Goal: Navigation & Orientation: Understand site structure

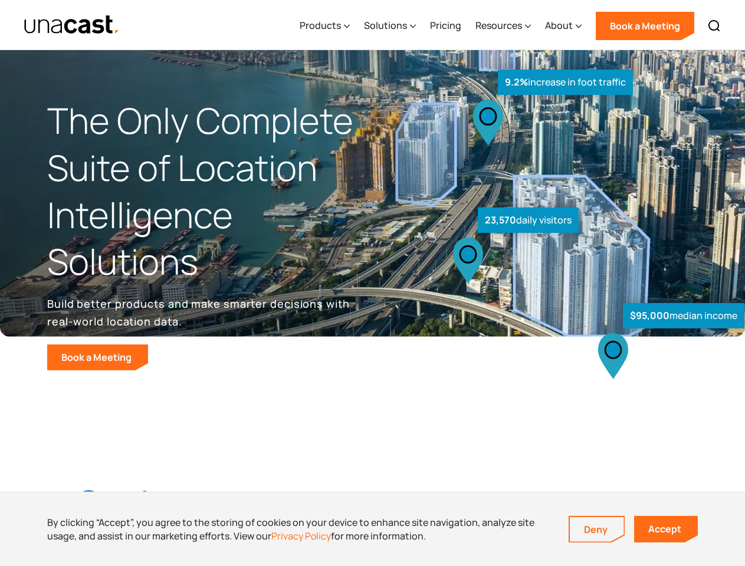
click at [511, 25] on div "Resources" at bounding box center [498, 25] width 47 height 14
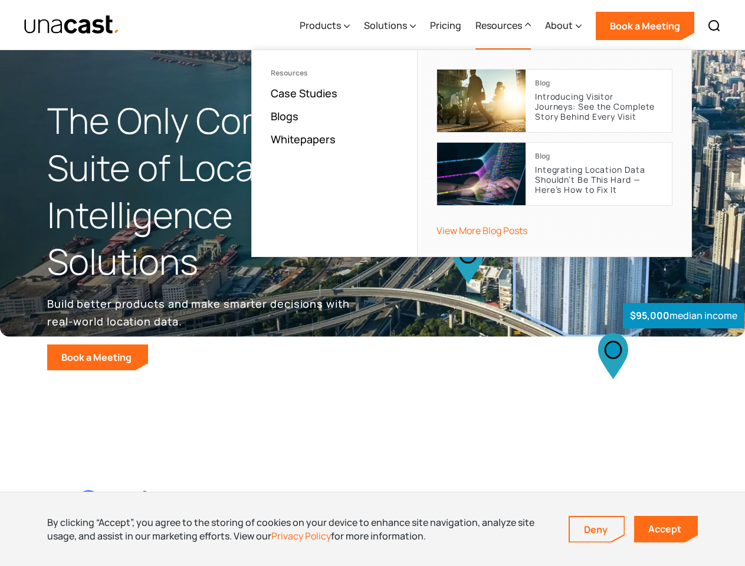
click at [327, 26] on div "Products" at bounding box center [320, 25] width 41 height 14
click at [391, 26] on div "Solutions" at bounding box center [385, 25] width 43 height 14
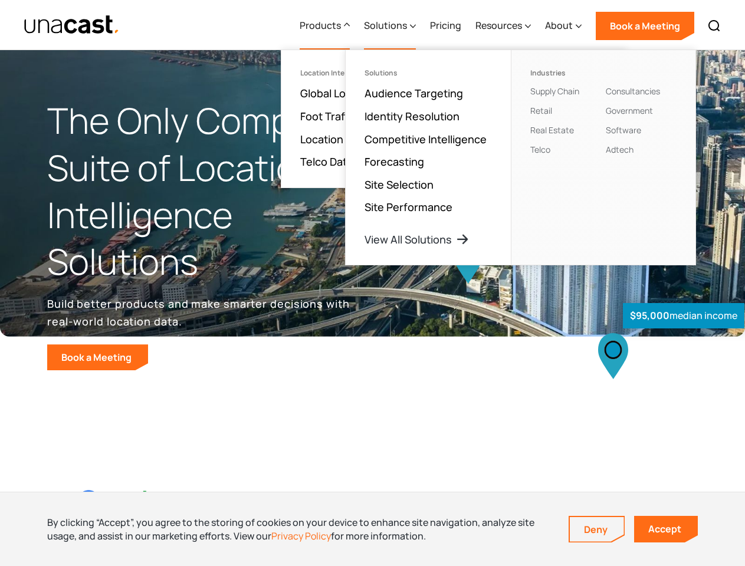
click at [504, 26] on div "Resources" at bounding box center [498, 25] width 47 height 14
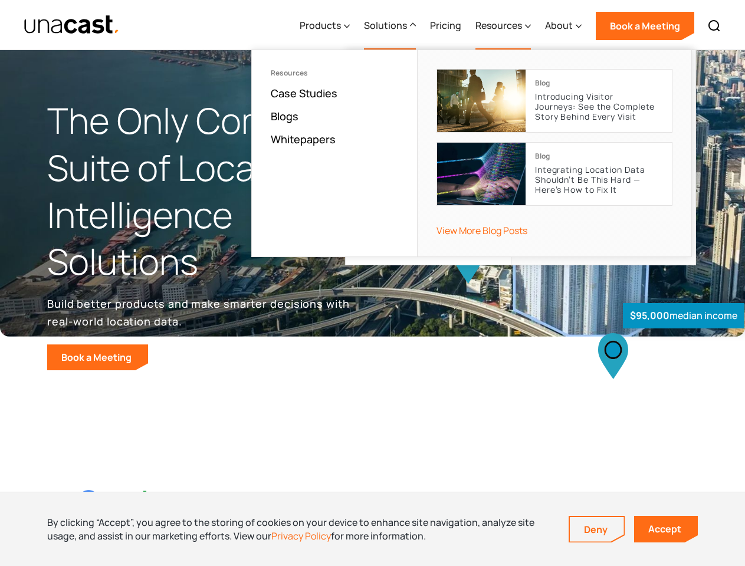
click at [564, 26] on div "About" at bounding box center [559, 25] width 28 height 14
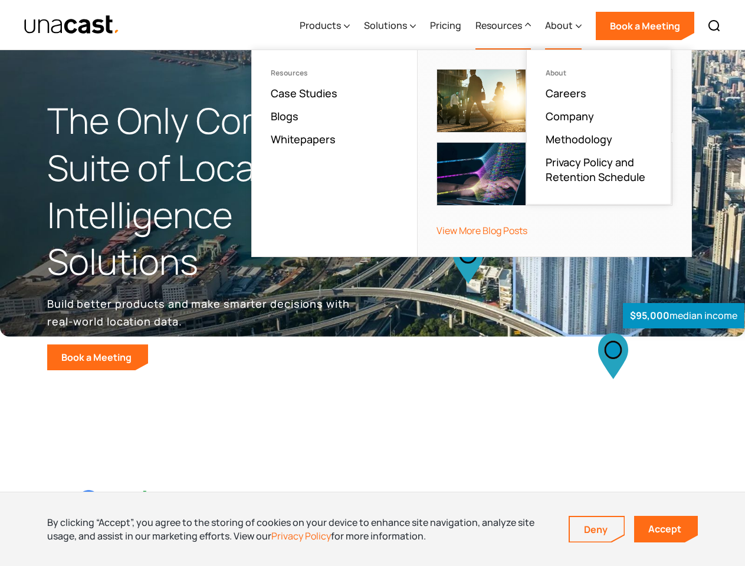
click at [714, 26] on img at bounding box center [714, 26] width 14 height 14
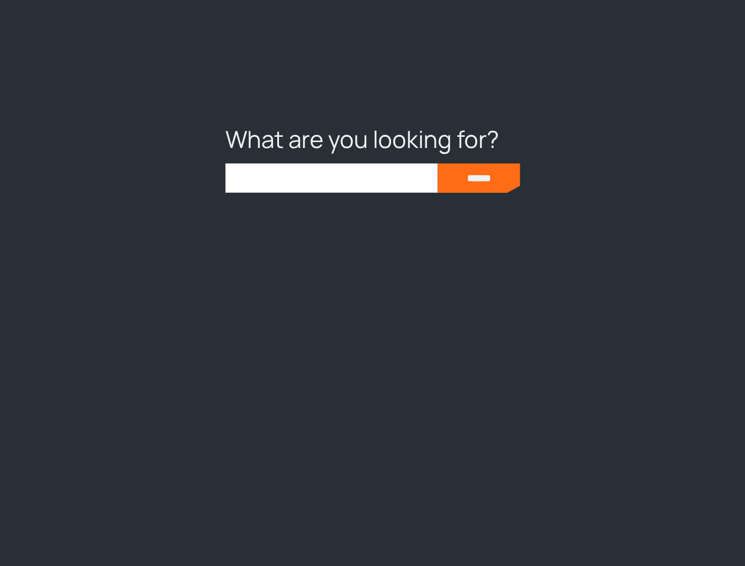
click at [372, 529] on div at bounding box center [372, 283] width 745 height 566
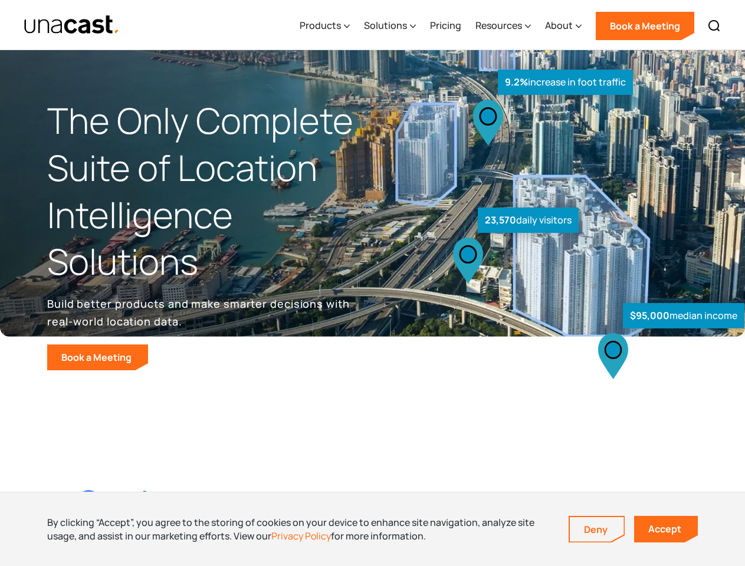
click at [597, 529] on link "Deny" at bounding box center [597, 529] width 54 height 25
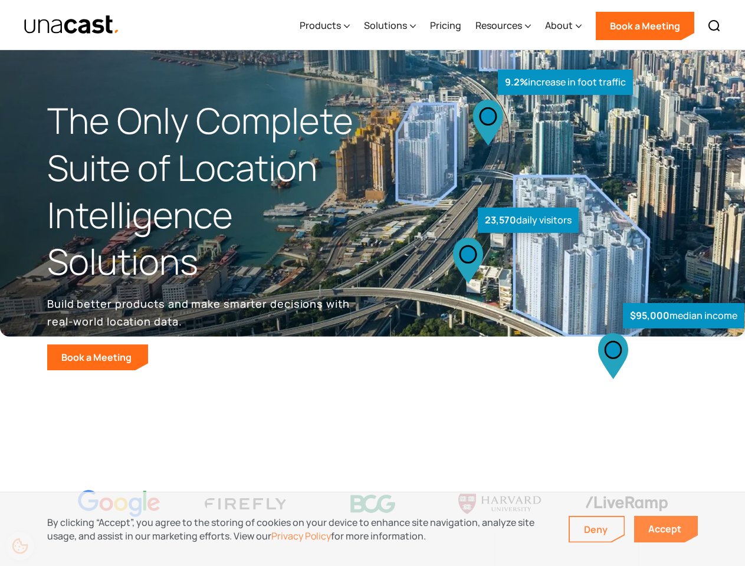
click at [666, 529] on link "Accept" at bounding box center [666, 529] width 64 height 27
